Goal: Check status: Check status

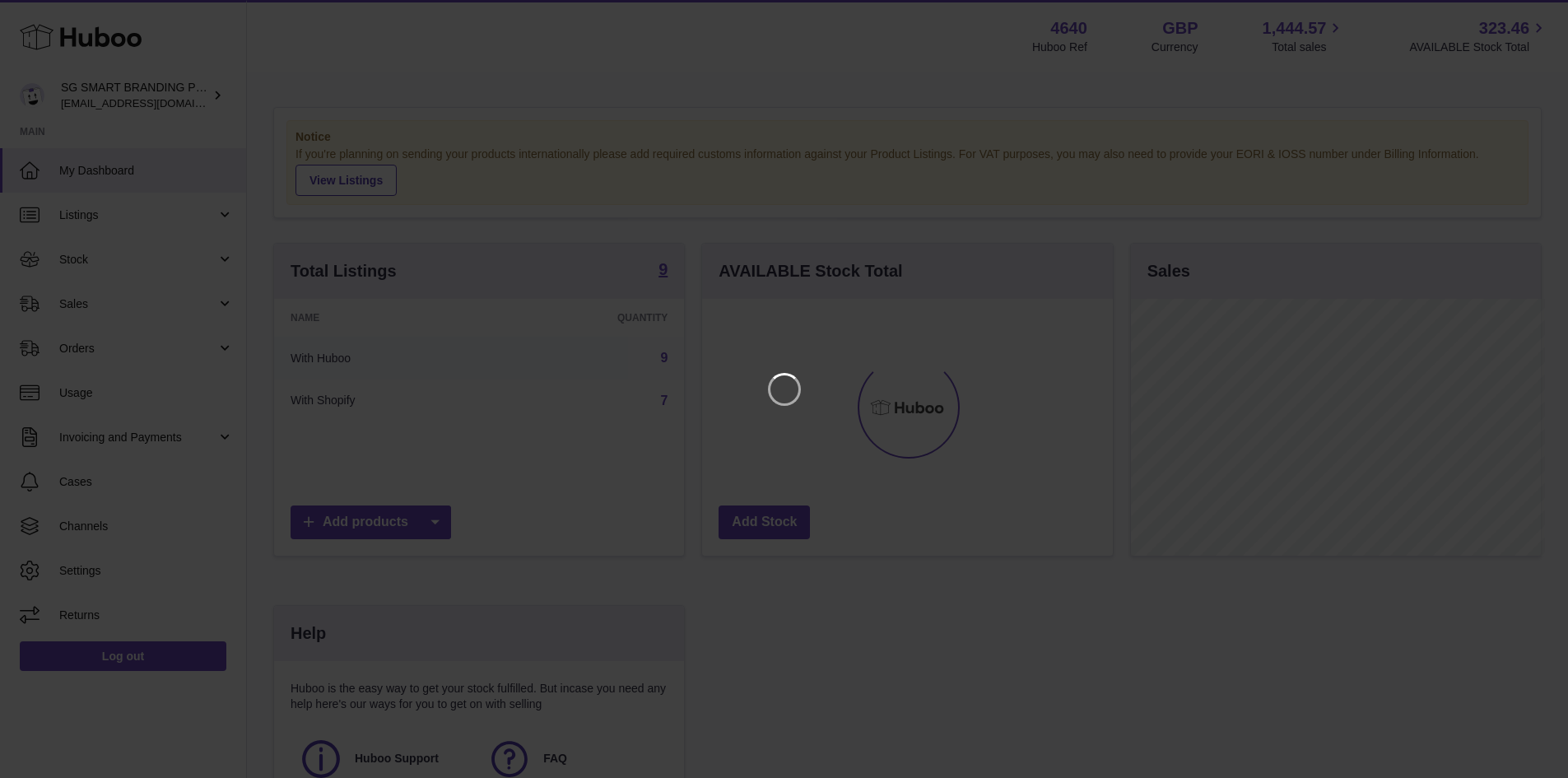
scroll to position [257, 415]
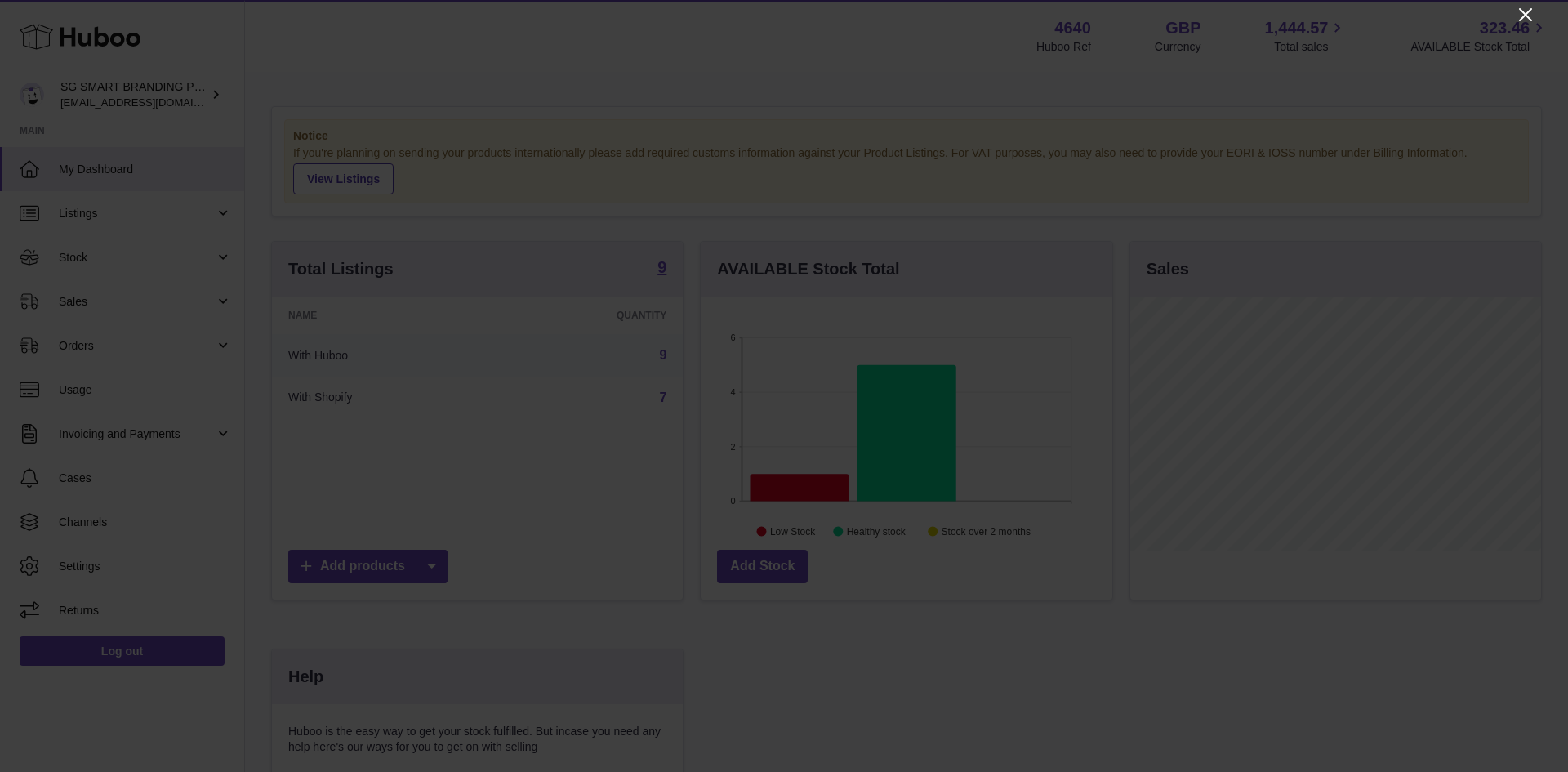
click at [1518, 20] on icon "Close" at bounding box center [1526, 15] width 20 height 20
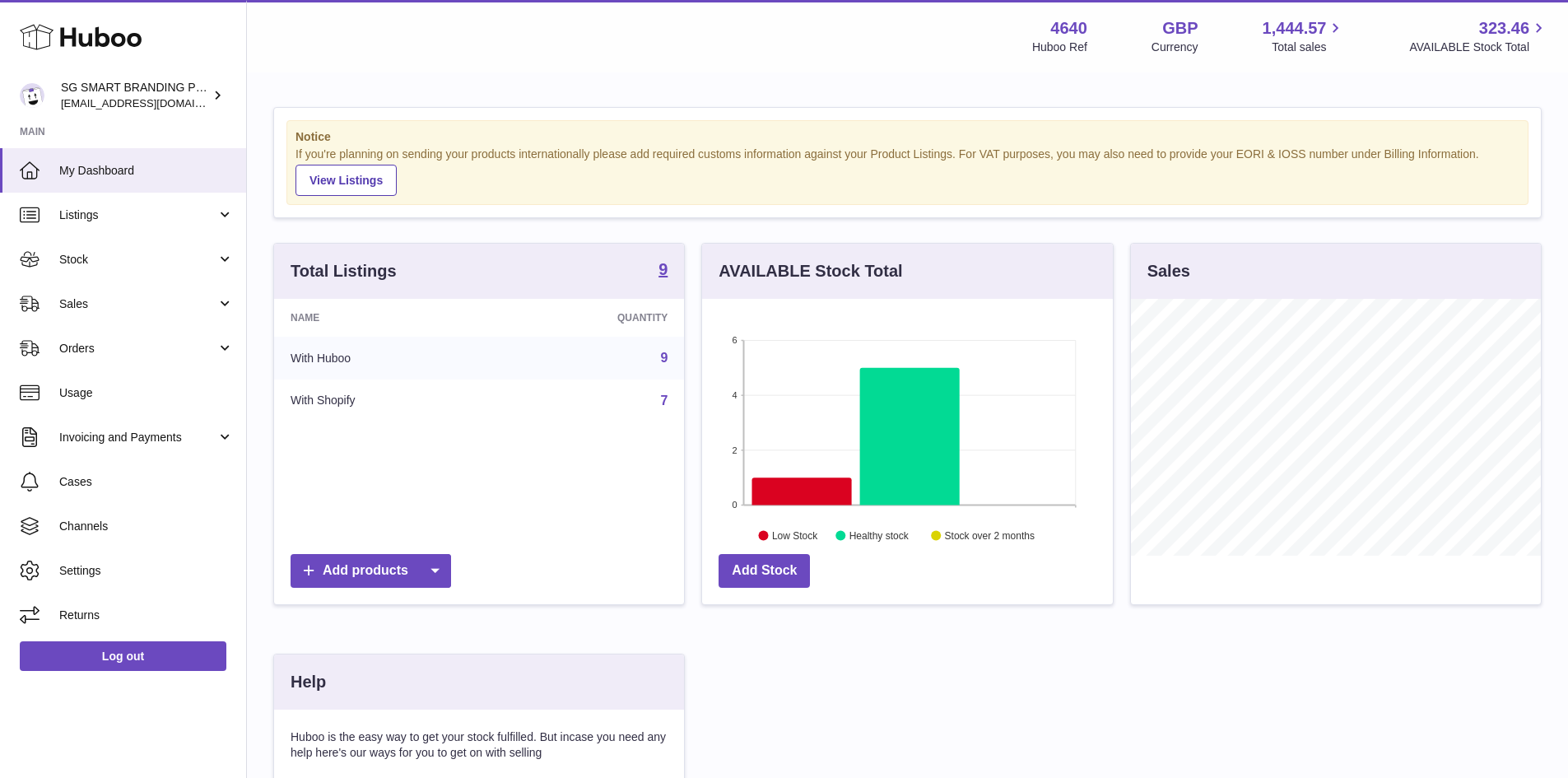
scroll to position [823074, 822431]
drag, startPoint x: 69, startPoint y: 303, endPoint x: 91, endPoint y: 329, distance: 34.1
click at [69, 303] on span "Sales" at bounding box center [138, 304] width 157 height 16
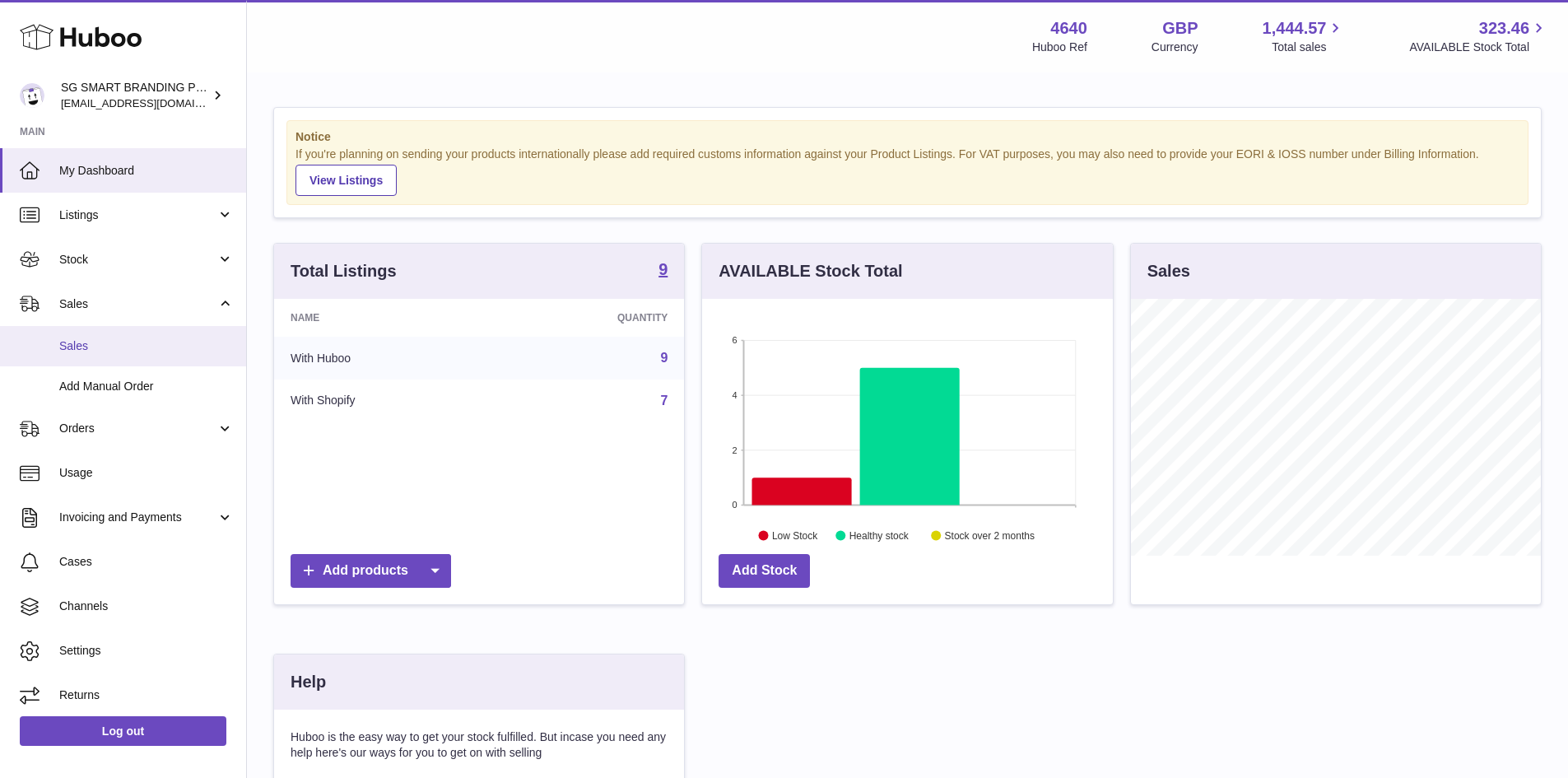
click at [90, 353] on span "Sales" at bounding box center [146, 346] width 174 height 16
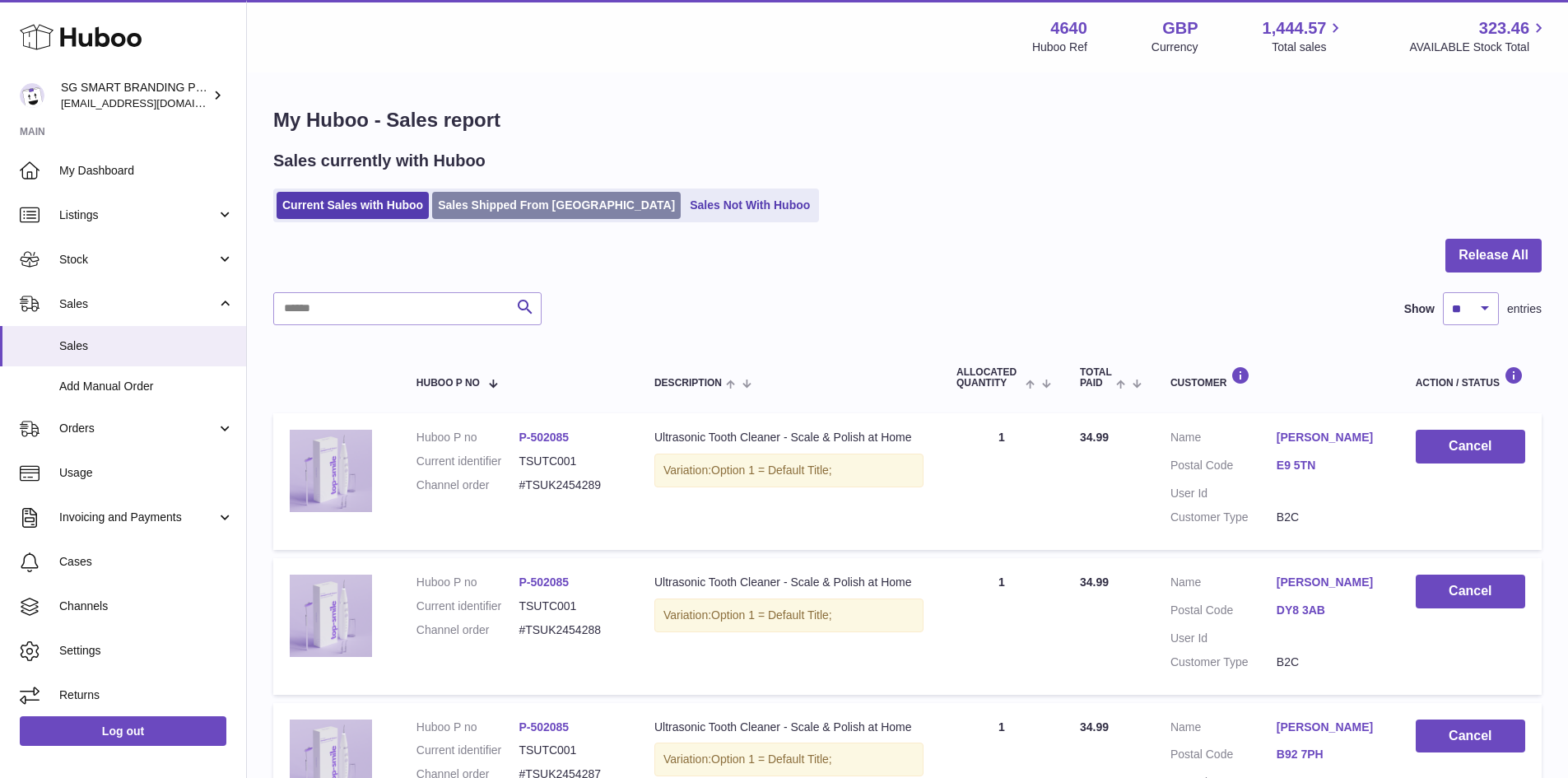
click at [496, 212] on link "Sales Shipped From [GEOGRAPHIC_DATA]" at bounding box center [556, 205] width 249 height 27
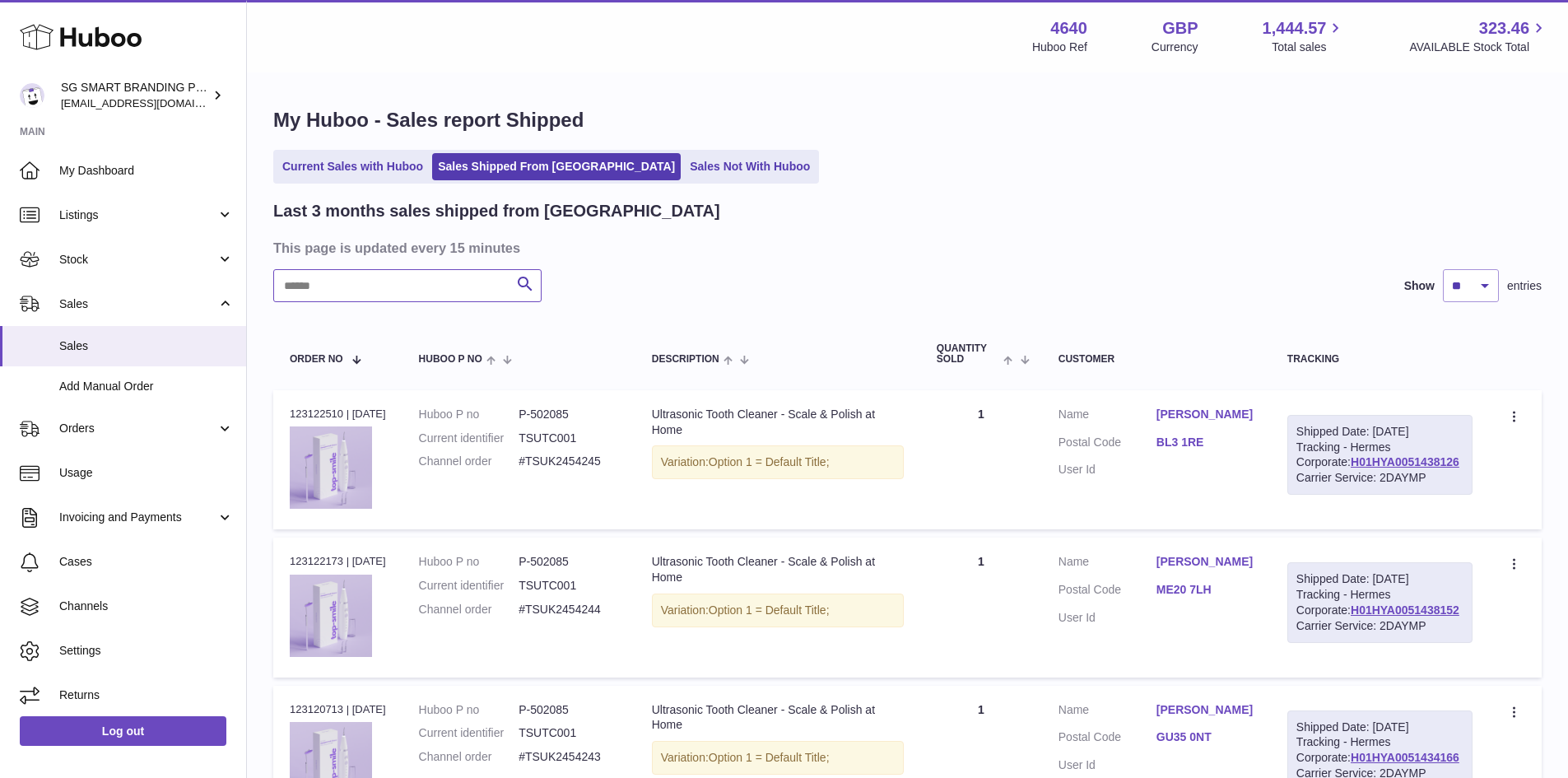
click at [351, 286] on input "text" at bounding box center [408, 286] width 268 height 33
paste input "*********"
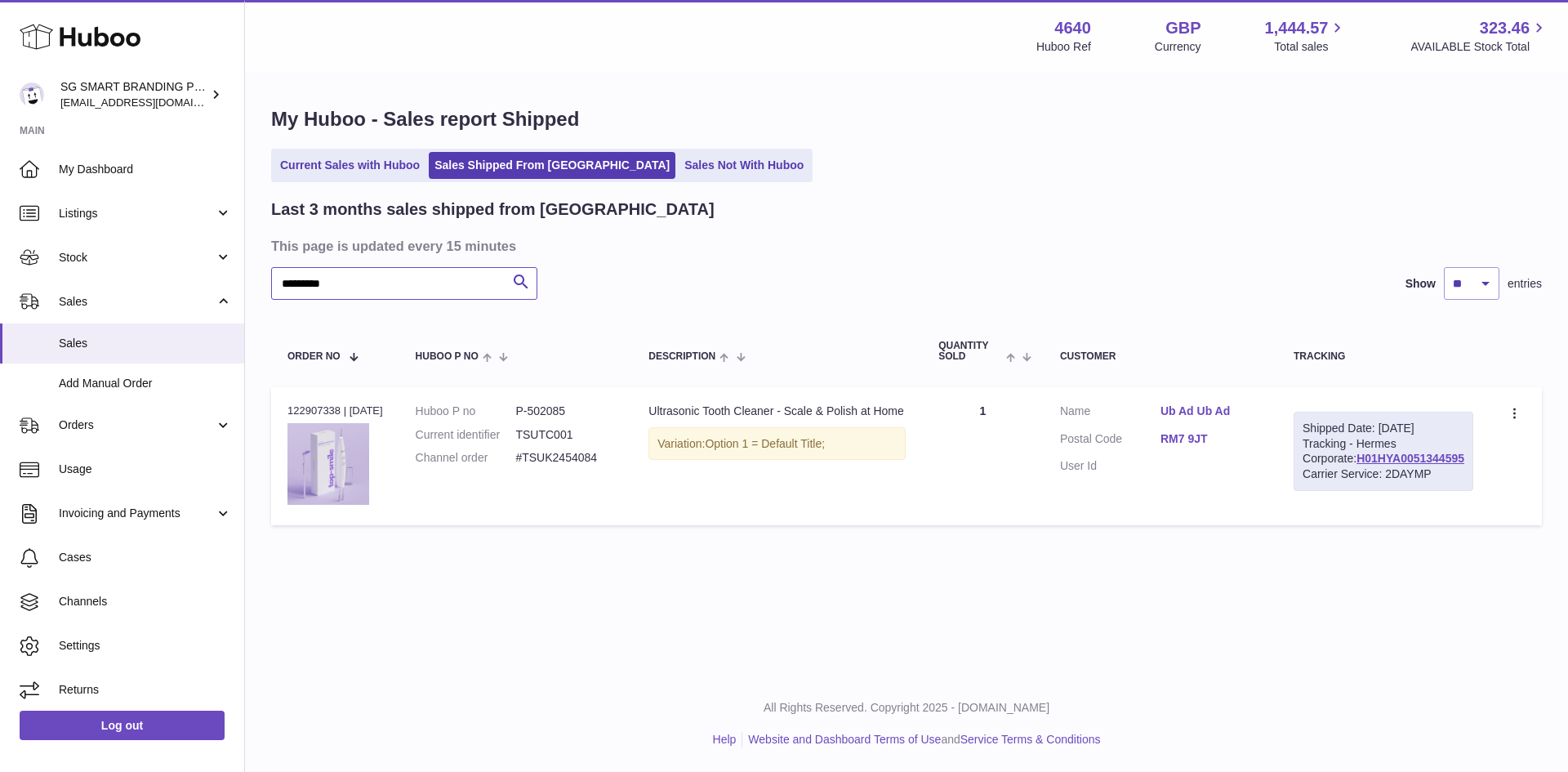
type input "*********"
click at [1363, 482] on div "Carrier Service: 2DAYMP" at bounding box center [1383, 475] width 162 height 16
click at [1367, 465] on link "H01HYA0051344595" at bounding box center [1410, 458] width 108 height 13
drag, startPoint x: 599, startPoint y: 422, endPoint x: 545, endPoint y: 423, distance: 54.0
click at [545, 423] on dl "Huboo P no P-502085 Current identifier TSUTC001 Channel order #TSUK2454084" at bounding box center [516, 439] width 201 height 71
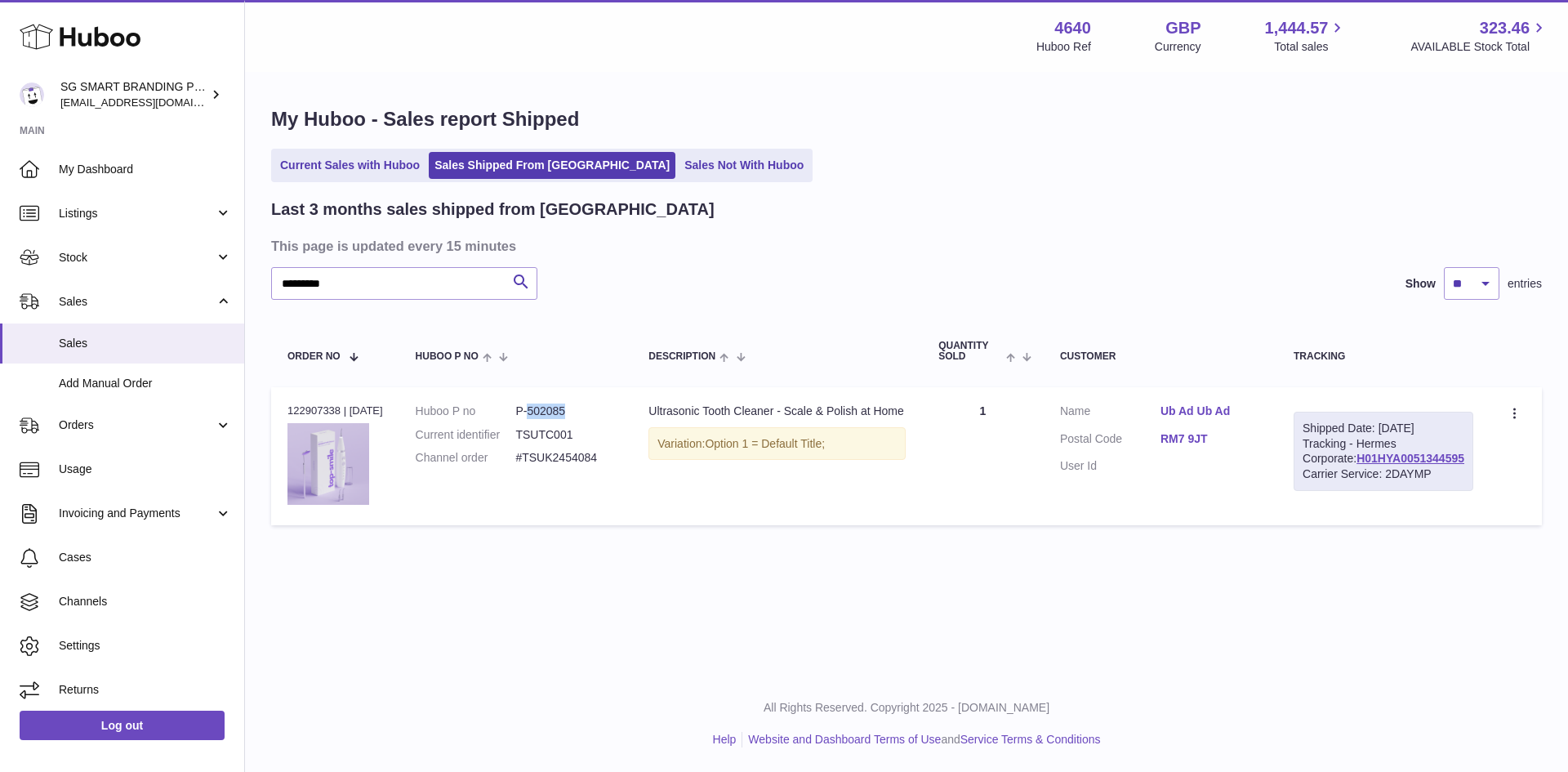
copy dd "502085"
drag, startPoint x: 341, startPoint y: 413, endPoint x: 283, endPoint y: 407, distance: 58.3
click at [283, 407] on td "Order no 122907338 | [DATE]" at bounding box center [336, 456] width 128 height 138
copy div "122907338"
drag, startPoint x: 587, startPoint y: 416, endPoint x: 540, endPoint y: 422, distance: 47.4
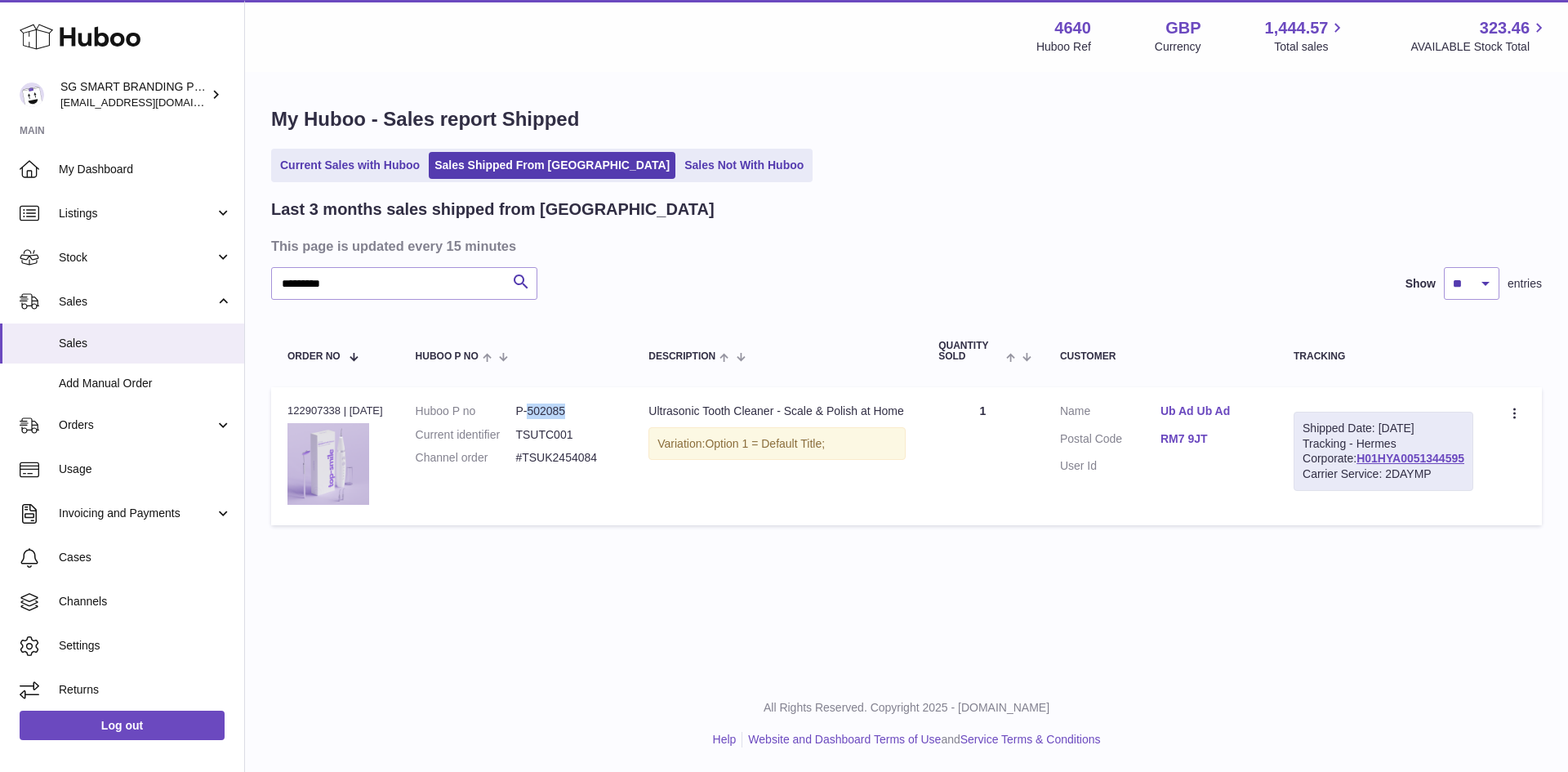
click at [540, 422] on dl "Huboo P no P-502085 Current identifier TSUTC001 Channel order #TSUK2454084" at bounding box center [516, 439] width 201 height 71
copy dd "502085"
